Goal: Task Accomplishment & Management: Complete application form

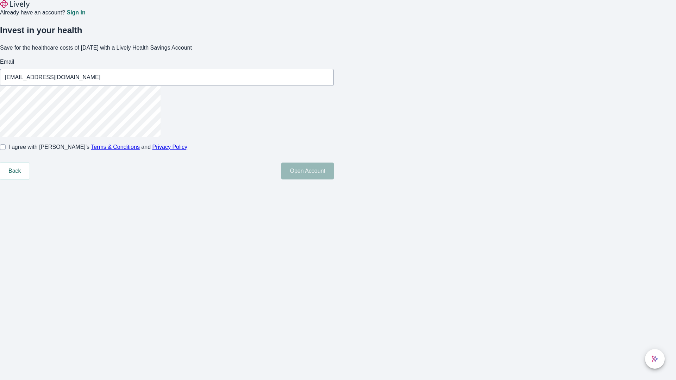
click at [6, 150] on input "I agree with Lively’s Terms & Conditions and Privacy Policy" at bounding box center [3, 147] width 6 height 6
checkbox input "true"
click at [334, 180] on button "Open Account" at bounding box center [307, 171] width 52 height 17
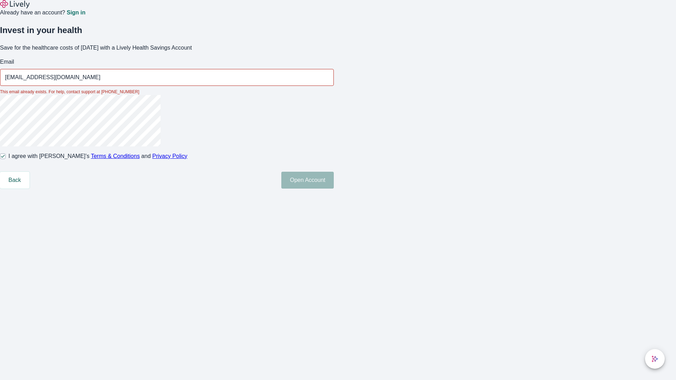
type input "[EMAIL_ADDRESS][DOMAIN_NAME]"
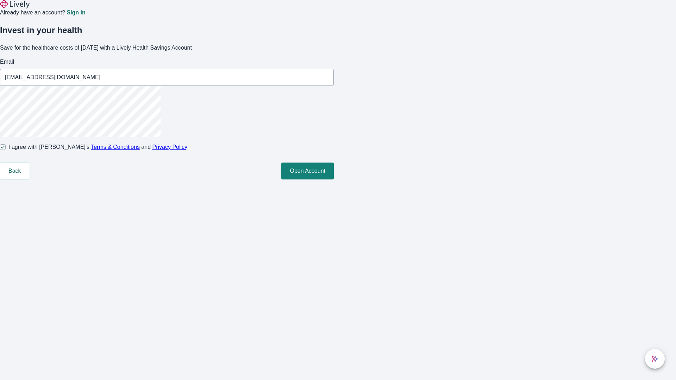
click at [6, 150] on input "I agree with Lively’s Terms & Conditions and Privacy Policy" at bounding box center [3, 147] width 6 height 6
checkbox input "false"
type input "[EMAIL_ADDRESS][DOMAIN_NAME]"
click at [6, 150] on input "I agree with Lively’s Terms & Conditions and Privacy Policy" at bounding box center [3, 147] width 6 height 6
checkbox input "true"
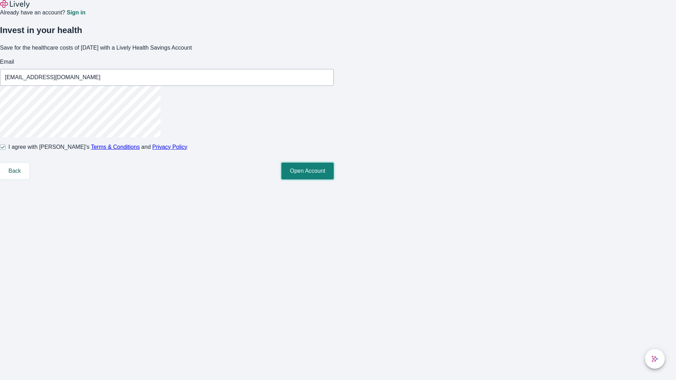
click at [334, 180] on button "Open Account" at bounding box center [307, 171] width 52 height 17
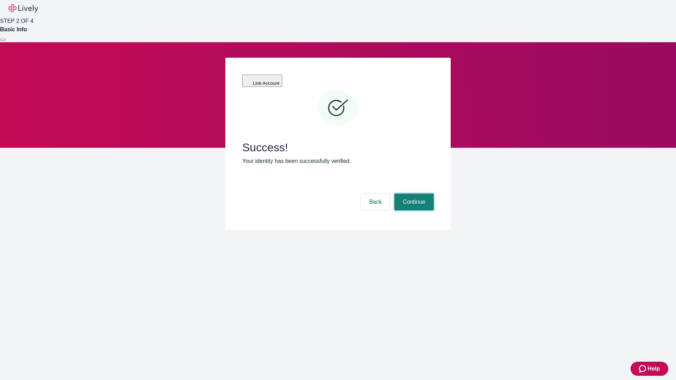
click at [413, 194] on button "Continue" at bounding box center [414, 202] width 39 height 17
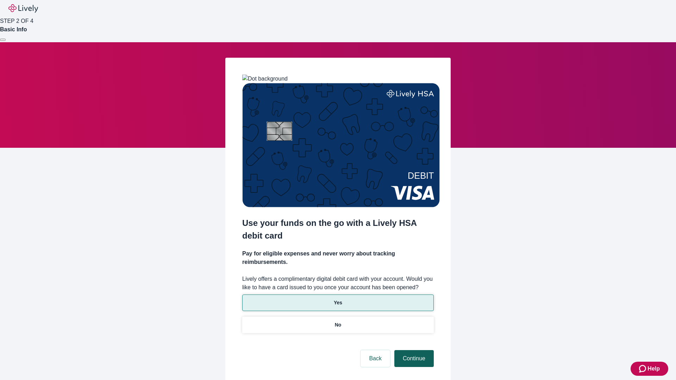
click at [338, 322] on p "No" at bounding box center [338, 325] width 7 height 7
click at [413, 350] on button "Continue" at bounding box center [414, 358] width 39 height 17
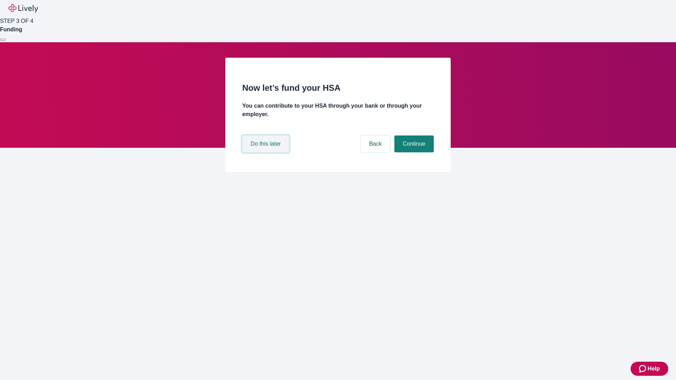
click at [267, 153] on button "Do this later" at bounding box center [265, 144] width 47 height 17
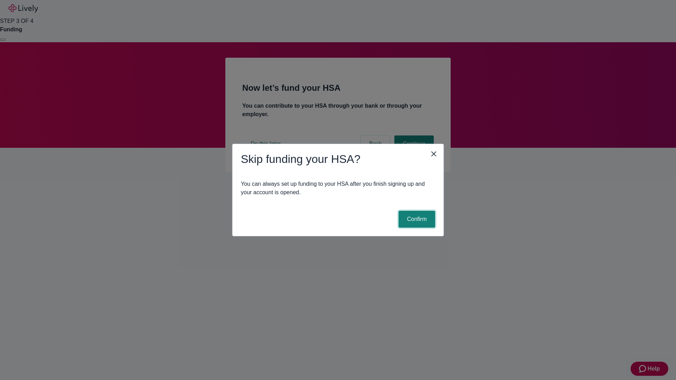
click at [416, 219] on button "Confirm" at bounding box center [417, 219] width 37 height 17
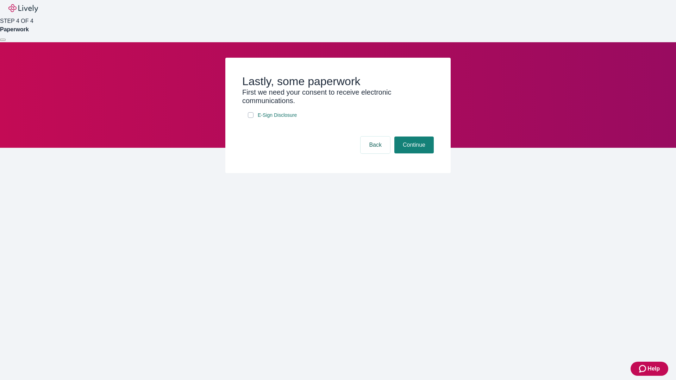
click at [251, 118] on input "E-Sign Disclosure" at bounding box center [251, 115] width 6 height 6
checkbox input "true"
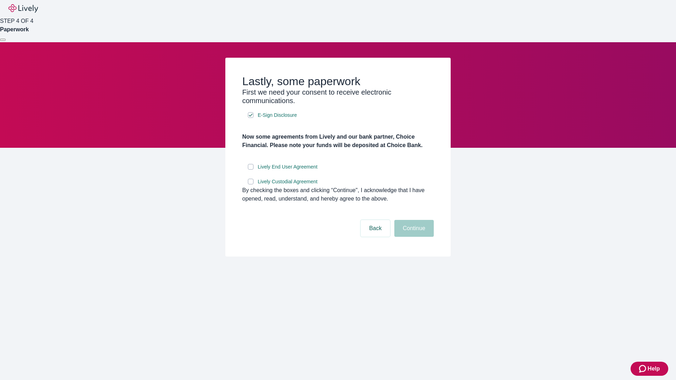
click at [251, 170] on input "Lively End User Agreement" at bounding box center [251, 167] width 6 height 6
checkbox input "true"
click at [251, 185] on input "Lively Custodial Agreement" at bounding box center [251, 182] width 6 height 6
checkbox input "true"
click at [413, 237] on button "Continue" at bounding box center [414, 228] width 39 height 17
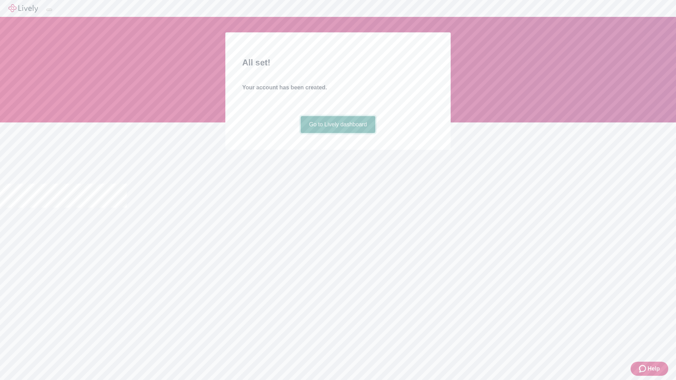
click at [338, 133] on link "Go to Lively dashboard" at bounding box center [338, 124] width 75 height 17
